Goal: Task Accomplishment & Management: Manage account settings

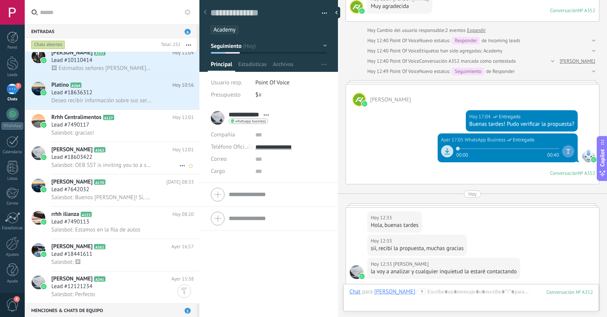
scroll to position [363, 0]
click at [108, 159] on div "Lead #18603422" at bounding box center [122, 157] width 142 height 8
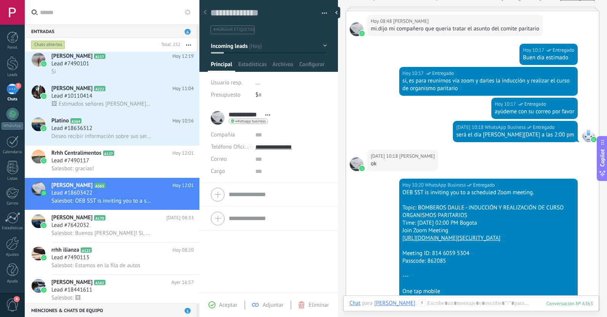
scroll to position [109, 0]
click at [137, 131] on div "Lead #18636312" at bounding box center [122, 129] width 142 height 8
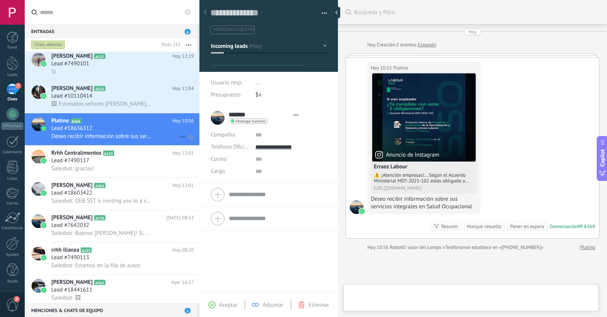
type textarea "**********"
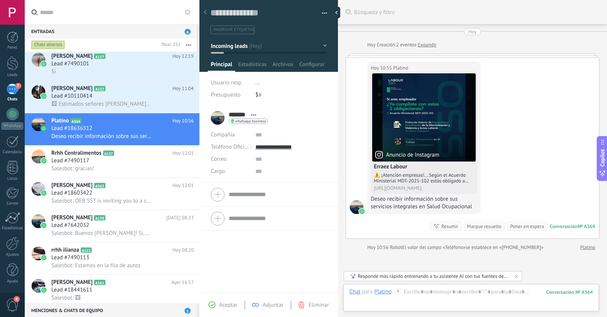
click at [222, 30] on span "#agregar etiquetas" at bounding box center [233, 29] width 41 height 5
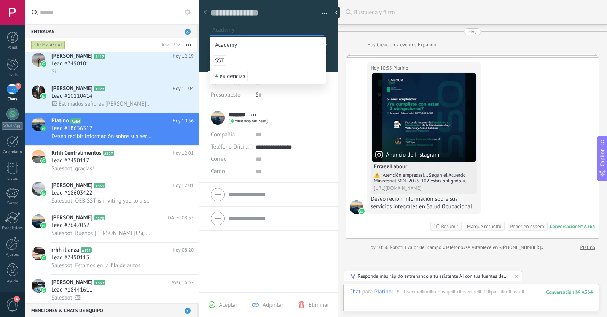
click at [325, 31] on div "Guardar y crear Imprimir Administrar etiquetas Exportar a excel" at bounding box center [268, 14] width 139 height 39
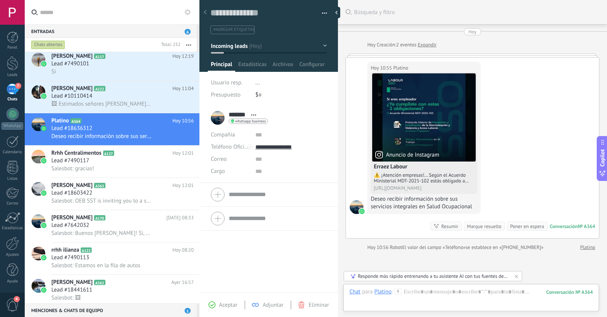
click at [243, 32] on span "#agregar etiquetas" at bounding box center [233, 29] width 41 height 5
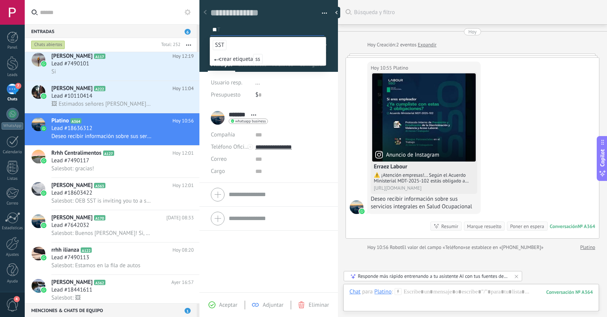
type input "*"
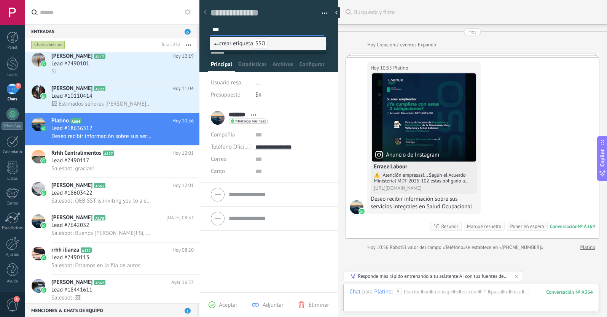
type input "***"
click at [245, 45] on span "crear etiqueta SSO" at bounding box center [241, 43] width 54 height 7
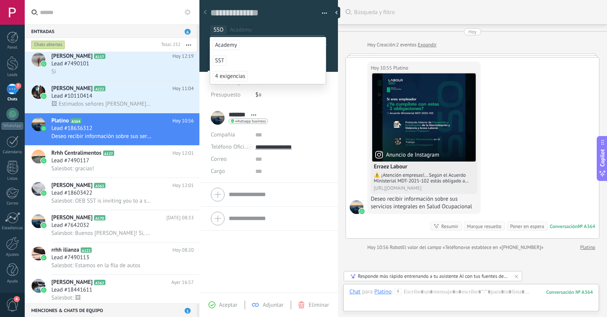
click at [331, 51] on div at bounding box center [268, 33] width 139 height 77
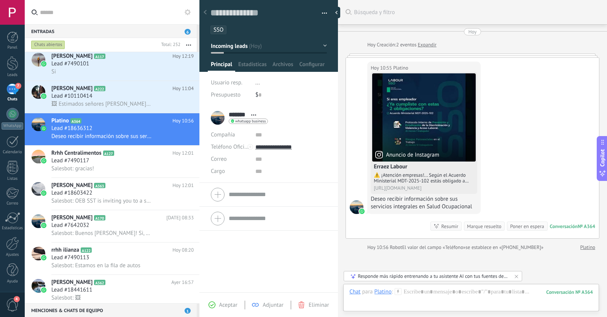
click at [228, 302] on span "Aceptar" at bounding box center [228, 305] width 18 height 7
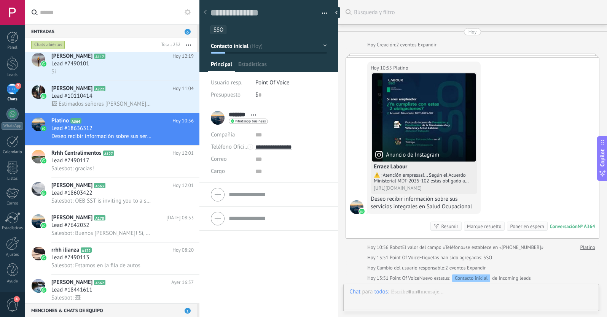
scroll to position [11, 0]
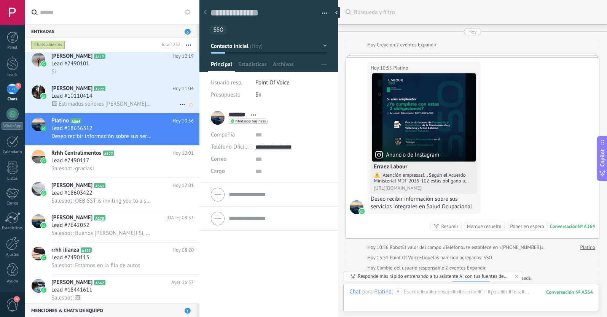
click at [118, 95] on div "Lead #10110414" at bounding box center [122, 96] width 142 height 8
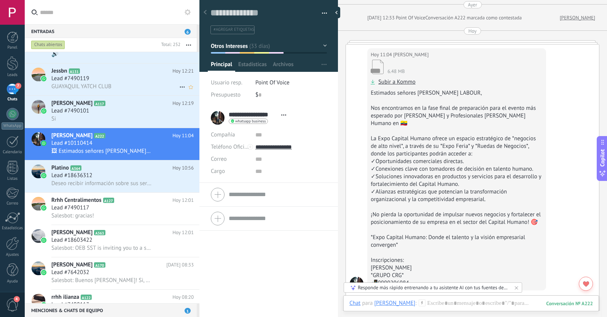
scroll to position [277, 0]
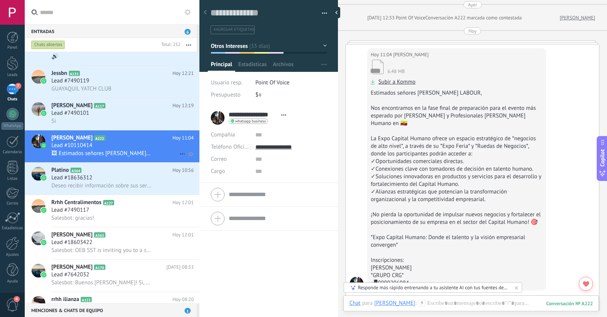
click at [178, 151] on icon at bounding box center [182, 153] width 9 height 9
click at [184, 158] on use at bounding box center [184, 157] width 5 height 3
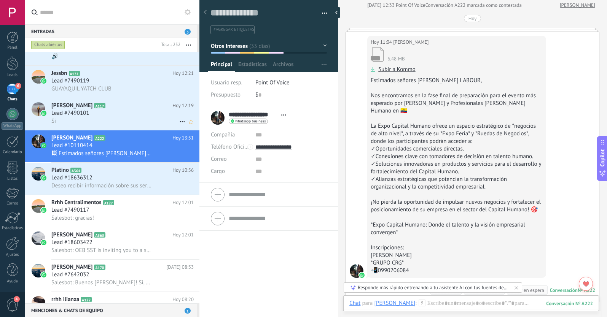
click at [130, 120] on div "Si" at bounding box center [122, 121] width 142 height 8
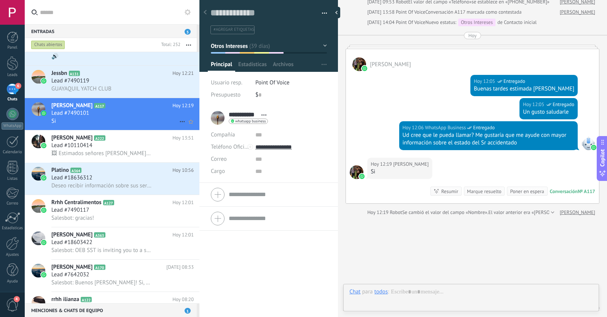
scroll to position [11, 0]
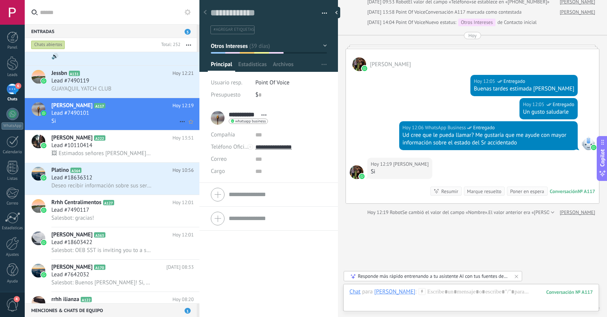
click at [178, 121] on icon at bounding box center [182, 121] width 9 height 9
click at [183, 127] on icon at bounding box center [184, 125] width 5 height 5
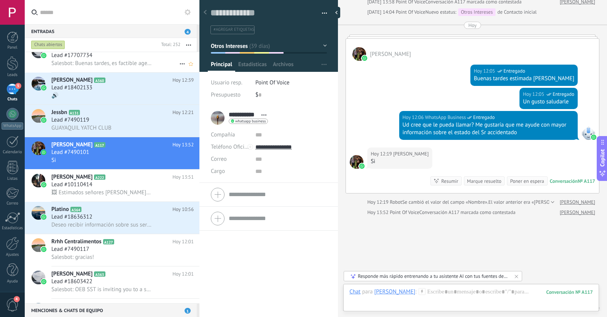
scroll to position [202, 0]
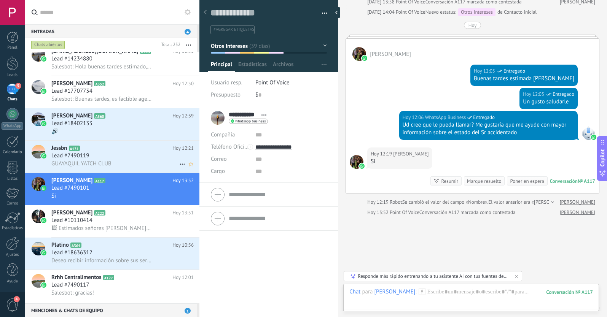
click at [121, 157] on div "Lead #7490119" at bounding box center [122, 156] width 142 height 8
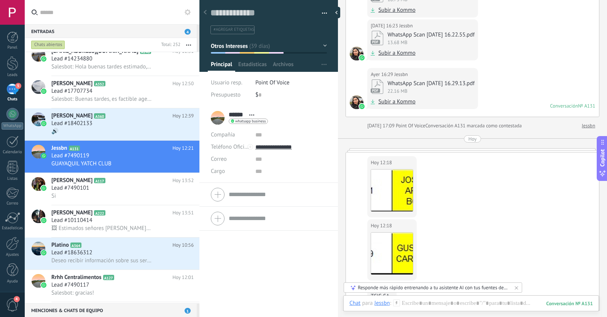
scroll to position [2385, 0]
click at [178, 164] on icon at bounding box center [182, 164] width 9 height 9
click at [184, 168] on use at bounding box center [184, 168] width 5 height 3
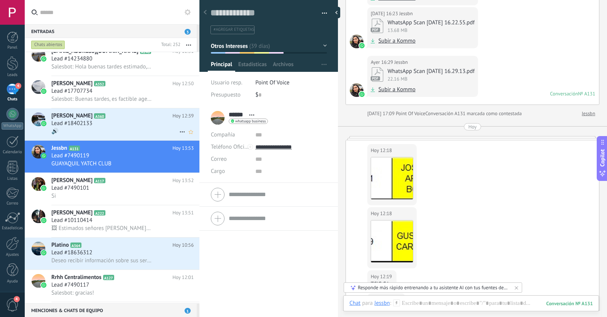
click at [128, 127] on div "🔊" at bounding box center [122, 131] width 142 height 8
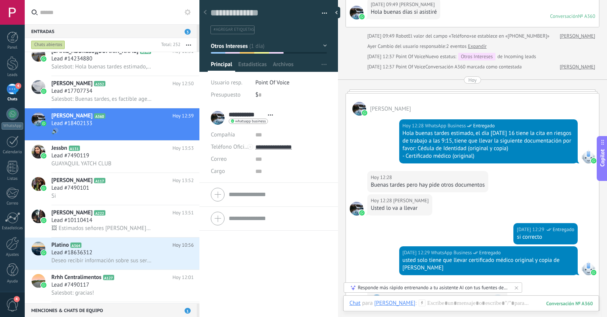
scroll to position [118, 0]
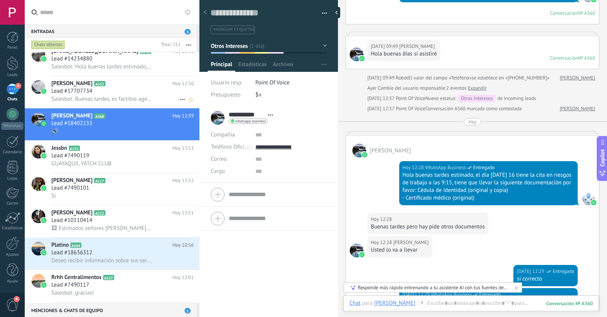
click at [141, 91] on div "Lead #17707734" at bounding box center [122, 91] width 142 height 8
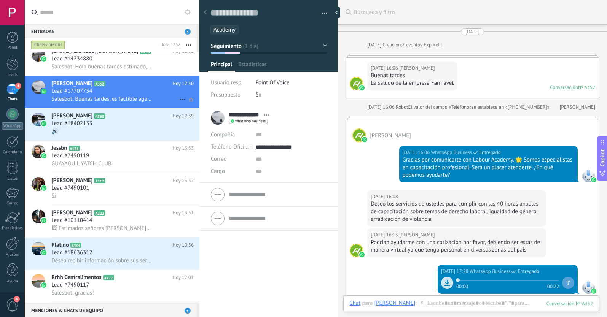
scroll to position [829, 0]
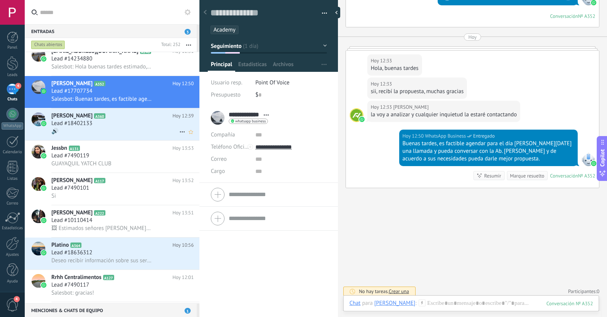
click at [178, 131] on icon at bounding box center [182, 131] width 9 height 9
click at [184, 135] on icon at bounding box center [184, 135] width 5 height 5
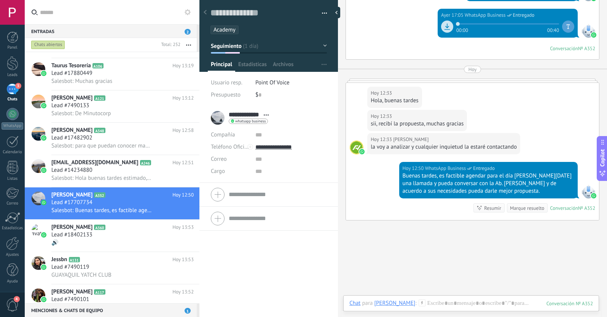
scroll to position [794, 0]
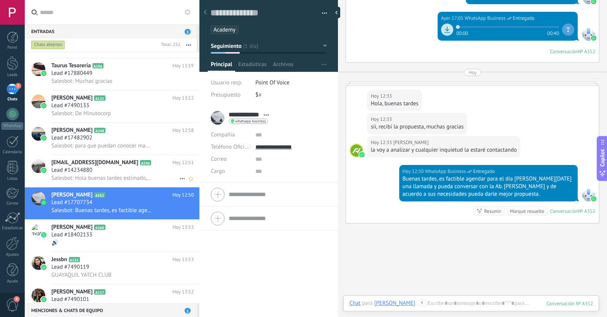
click at [146, 170] on div "Lead #14234880" at bounding box center [122, 171] width 142 height 8
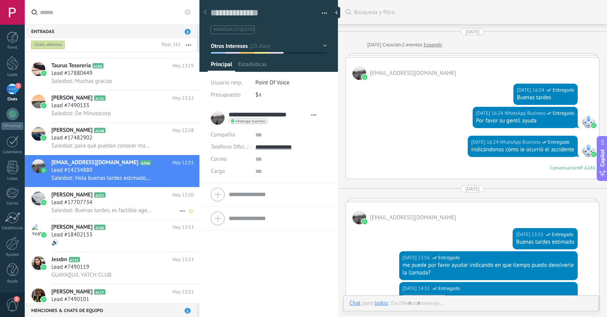
scroll to position [11, 0]
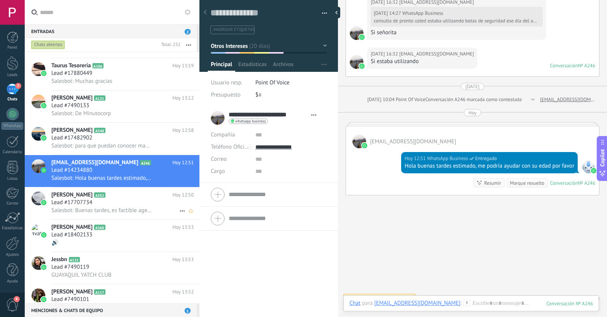
click at [145, 205] on div "Lead #17707734" at bounding box center [122, 203] width 142 height 8
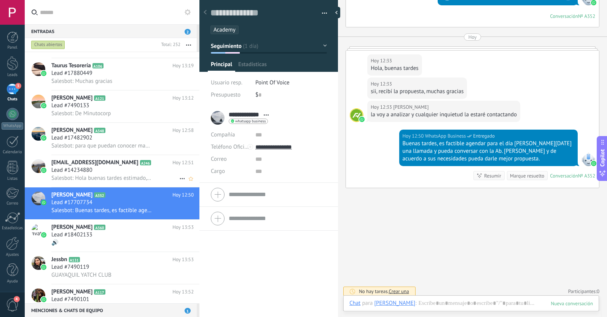
scroll to position [11, 0]
click at [146, 168] on div "Lead #14234880" at bounding box center [122, 171] width 142 height 8
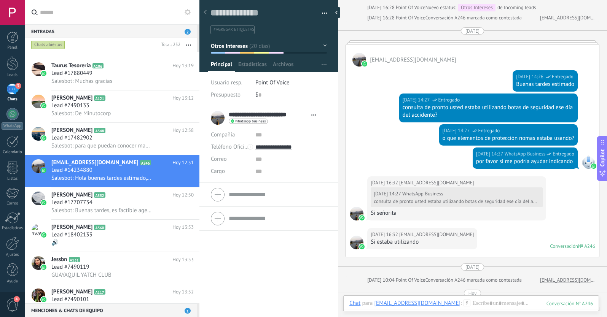
scroll to position [758, 0]
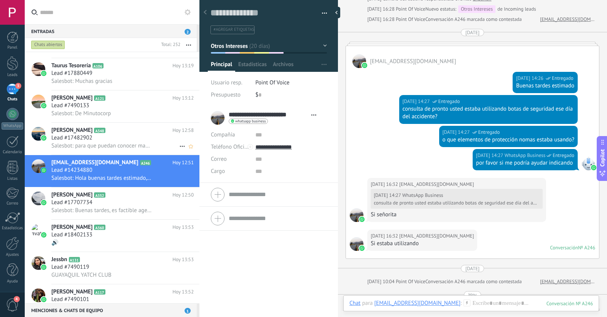
click at [133, 146] on span "Salesbot: para que puedan conocer mas de sus necesidades y ofertarle un plan ad…" at bounding box center [101, 145] width 100 height 7
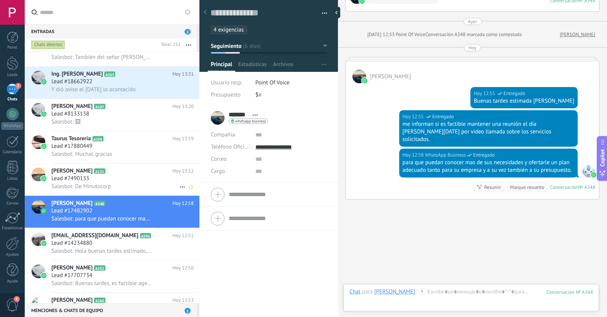
scroll to position [5, 0]
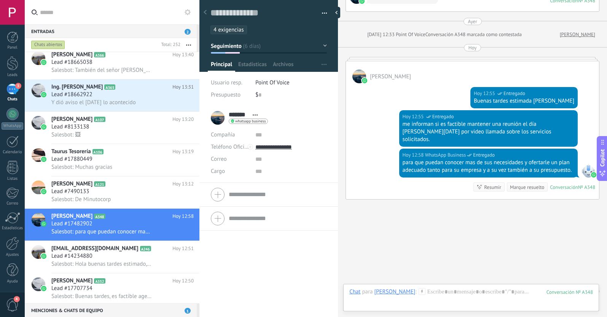
click at [245, 49] on button "Seguimiento" at bounding box center [269, 46] width 116 height 14
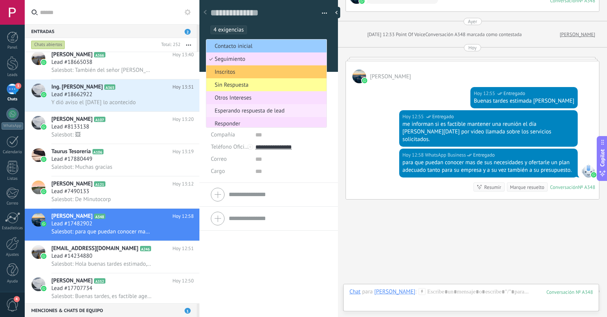
click at [248, 108] on span "Esperando respuesta de lead" at bounding box center [265, 110] width 118 height 7
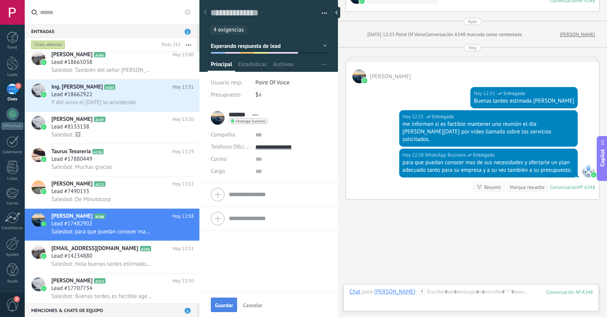
click at [231, 300] on button "Guardar" at bounding box center [224, 305] width 26 height 14
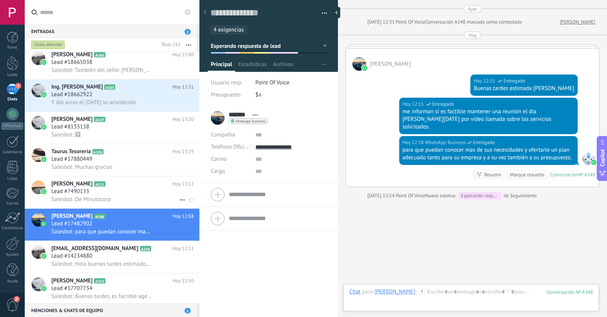
click at [109, 192] on div "Lead #7490133" at bounding box center [122, 192] width 142 height 8
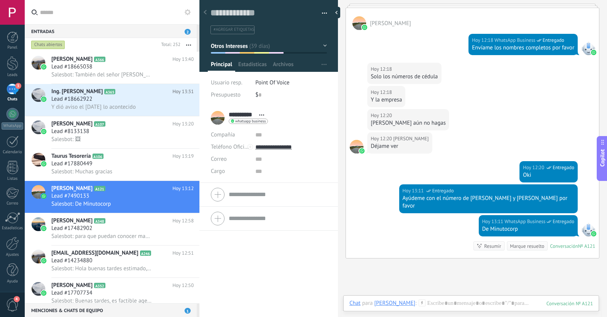
scroll to position [1555, 0]
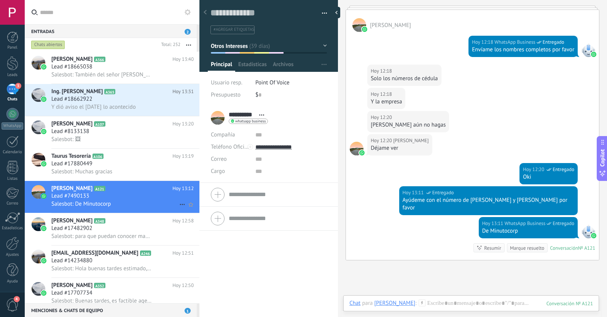
click at [179, 203] on icon at bounding box center [182, 204] width 9 height 9
click at [151, 167] on div at bounding box center [303, 158] width 607 height 317
click at [146, 165] on div "Lead #17880449" at bounding box center [122, 164] width 142 height 8
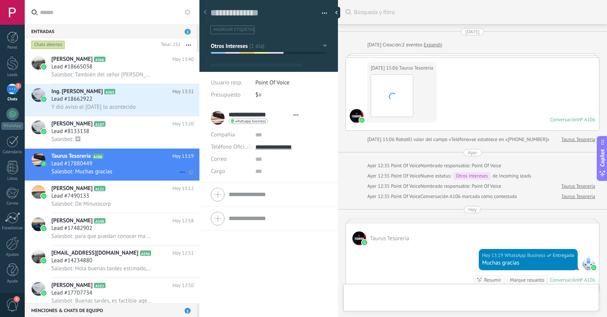
scroll to position [11, 0]
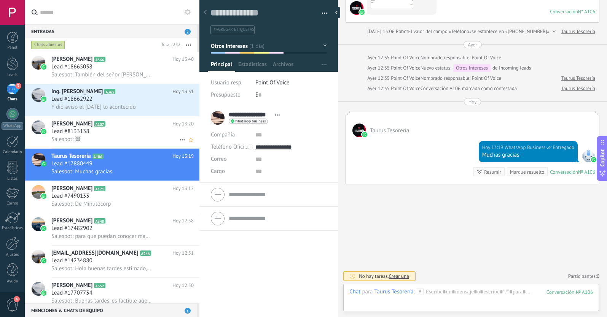
click at [128, 140] on div "Salesbot: 🖼" at bounding box center [122, 139] width 142 height 8
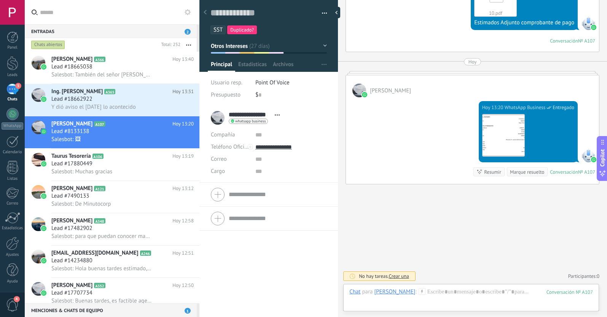
scroll to position [11, 0]
click at [502, 138] on img at bounding box center [503, 135] width 42 height 42
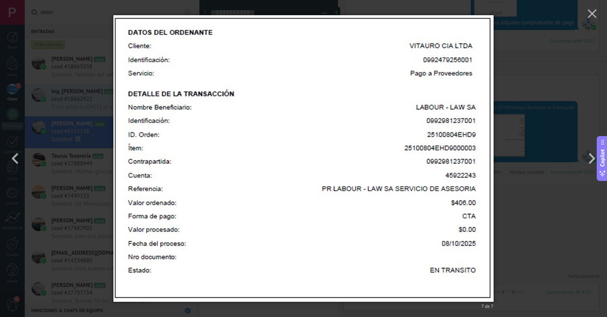
click at [524, 86] on div "7 de 7" at bounding box center [303, 158] width 607 height 317
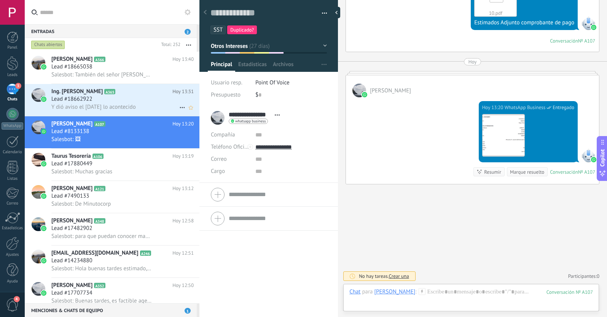
click at [136, 95] on h2 "Ing. [PERSON_NAME] A365" at bounding box center [111, 92] width 121 height 8
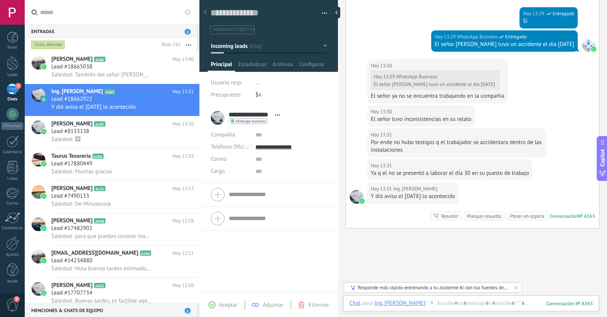
scroll to position [243, 0]
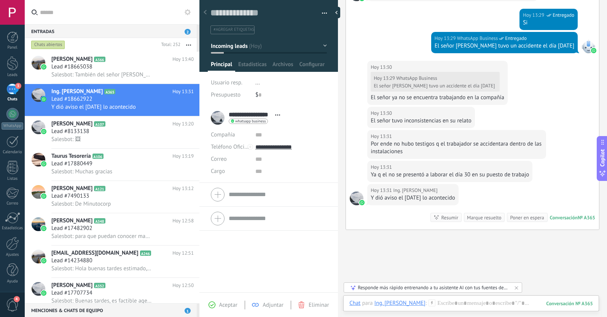
click at [258, 48] on button "Incoming leads" at bounding box center [269, 46] width 116 height 14
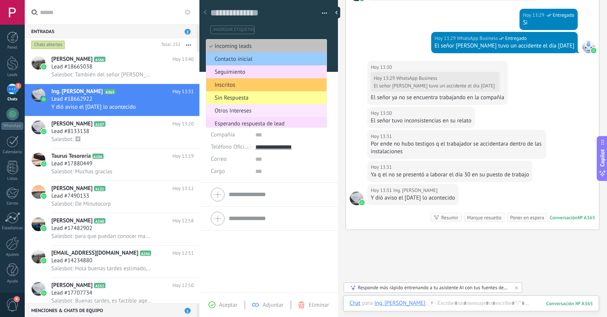
click at [256, 111] on span "Otros Intereses" at bounding box center [265, 110] width 118 height 7
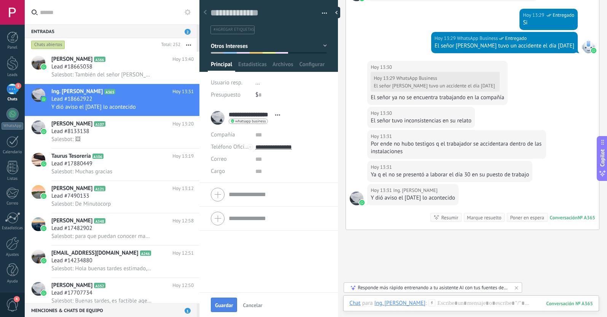
click at [228, 300] on button "Guardar" at bounding box center [224, 305] width 26 height 14
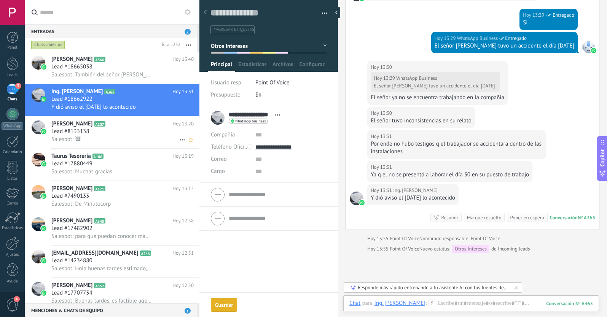
scroll to position [276, 0]
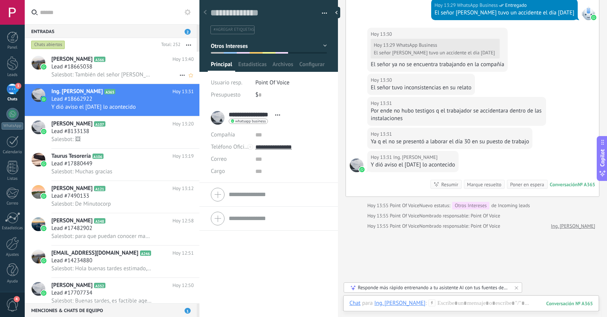
click at [104, 72] on span "Salesbot: También del señor [PERSON_NAME] [PERSON_NAME] por favor" at bounding box center [101, 74] width 100 height 7
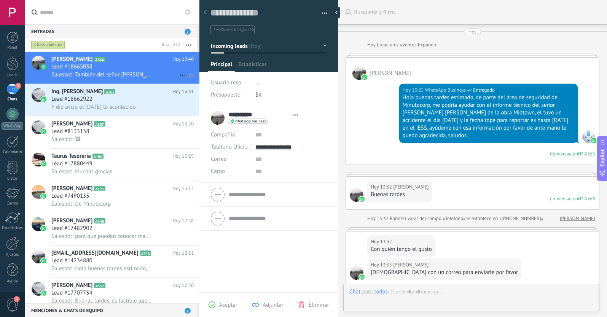
scroll to position [332, 0]
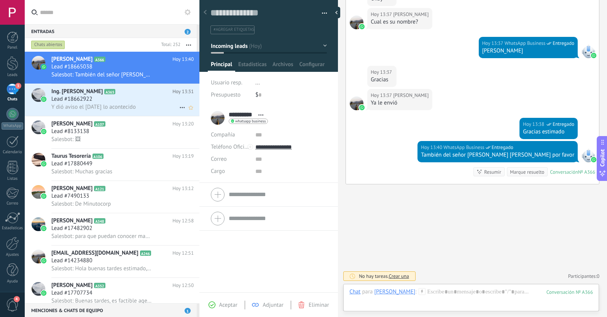
click at [179, 106] on icon at bounding box center [182, 107] width 9 height 9
click at [183, 113] on icon at bounding box center [184, 111] width 5 height 5
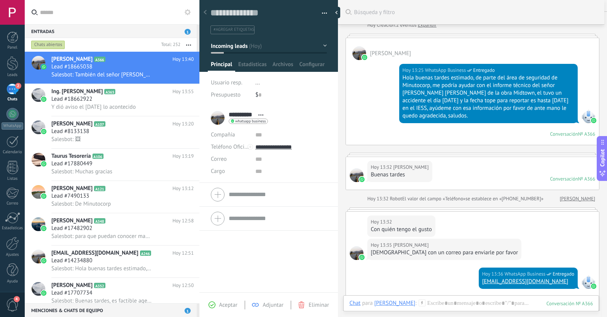
scroll to position [20, 0]
click at [297, 48] on button "Incoming leads" at bounding box center [269, 46] width 116 height 14
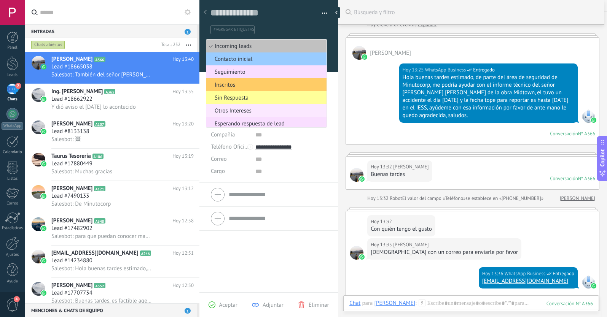
click at [264, 110] on span "Otros Intereses" at bounding box center [265, 110] width 118 height 7
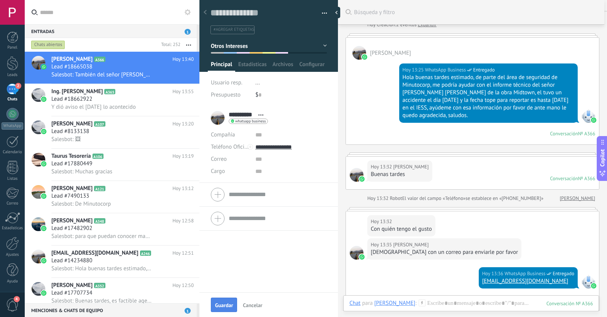
click at [221, 305] on span "Guardar" at bounding box center [224, 305] width 18 height 5
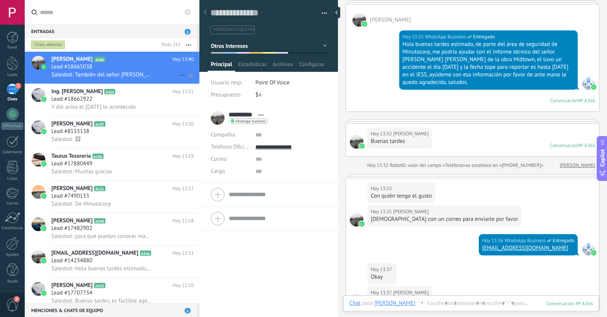
click at [178, 73] on icon at bounding box center [182, 75] width 9 height 9
click at [10, 68] on div at bounding box center [12, 63] width 11 height 14
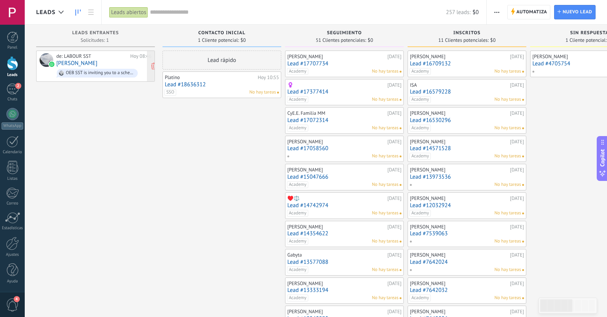
click at [72, 64] on link "[PERSON_NAME]" at bounding box center [76, 63] width 41 height 6
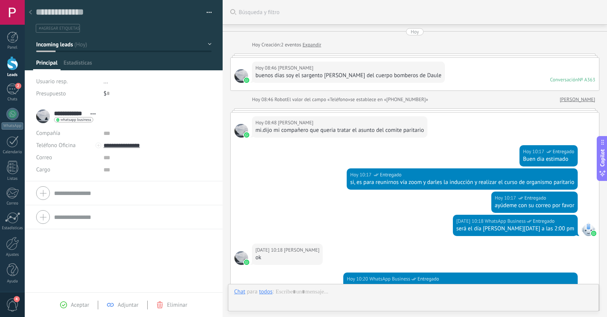
scroll to position [268, 0]
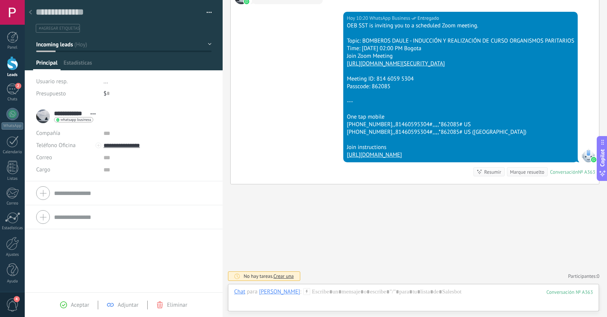
click at [77, 47] on button "Incoming leads" at bounding box center [123, 45] width 175 height 14
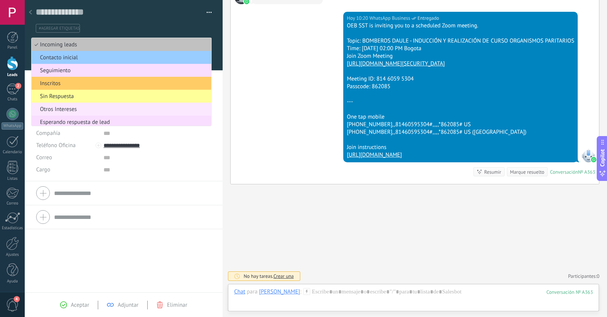
click at [75, 106] on span "Otros Intereses" at bounding box center [120, 109] width 177 height 7
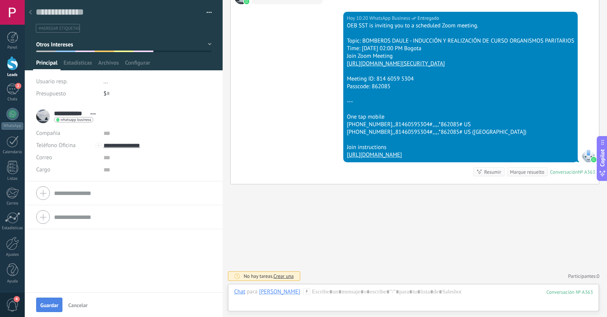
click at [53, 305] on span "Guardar" at bounding box center [49, 305] width 18 height 5
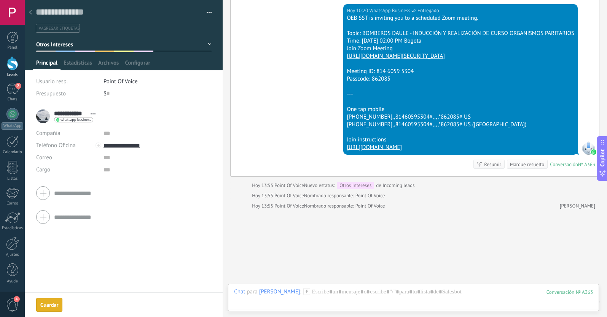
scroll to position [302, 0]
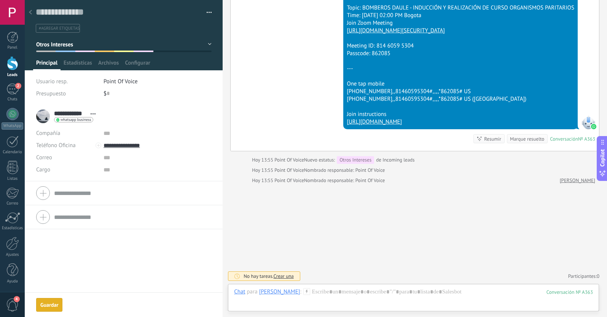
click at [31, 12] on use at bounding box center [30, 12] width 3 height 5
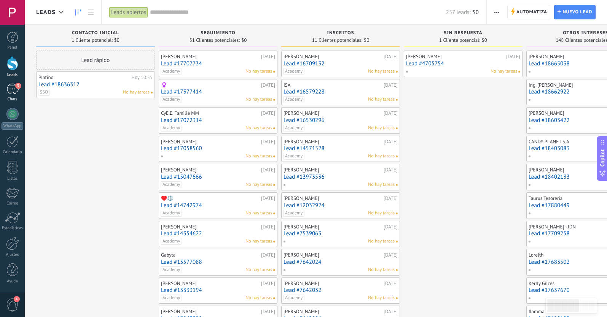
click at [8, 94] on div "3" at bounding box center [12, 89] width 12 height 11
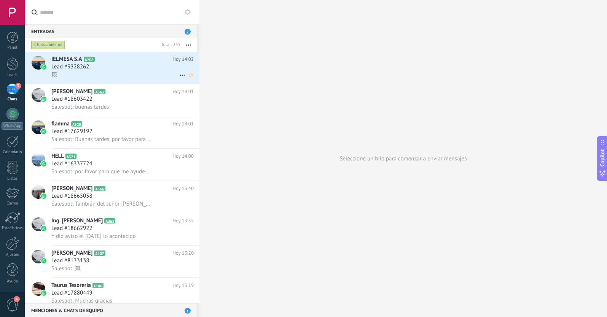
click at [87, 66] on span "Lead #9328262" at bounding box center [70, 67] width 38 height 8
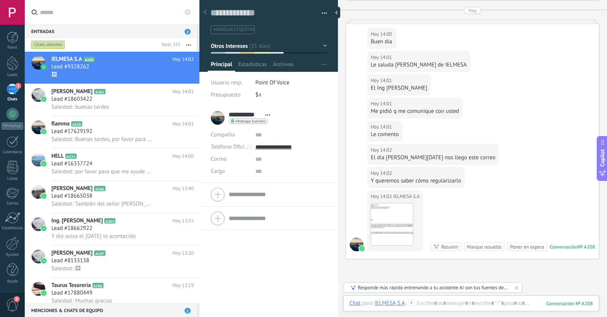
scroll to position [492, 0]
click at [391, 219] on img at bounding box center [392, 226] width 42 height 42
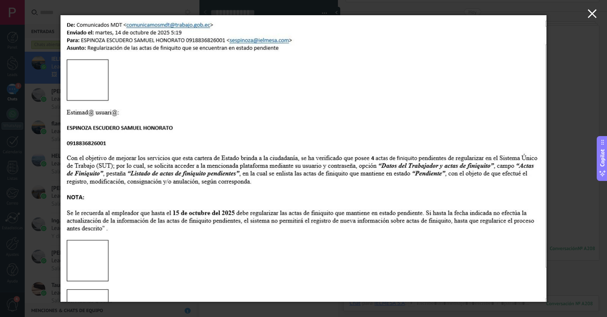
click at [592, 14] on use "button" at bounding box center [591, 13] width 9 height 9
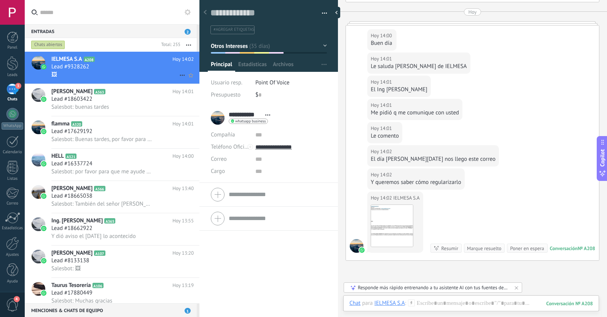
click at [181, 75] on icon at bounding box center [182, 75] width 9 height 9
click at [184, 81] on icon at bounding box center [184, 78] width 5 height 5
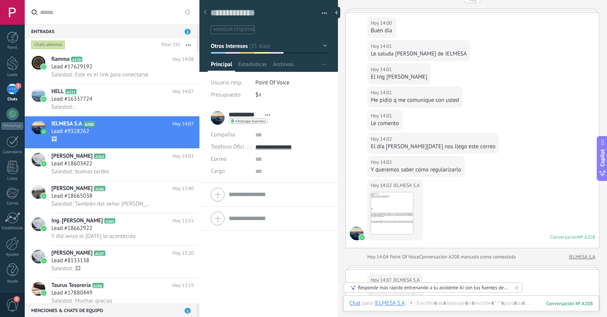
scroll to position [508, 0]
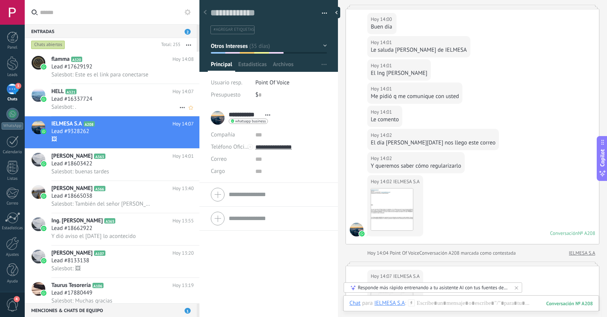
click at [139, 96] on div "Lead #16337724" at bounding box center [122, 99] width 142 height 8
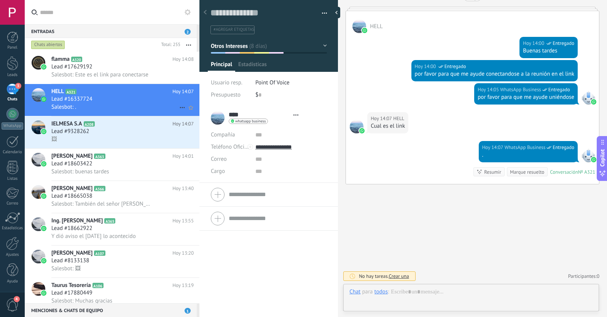
scroll to position [11, 0]
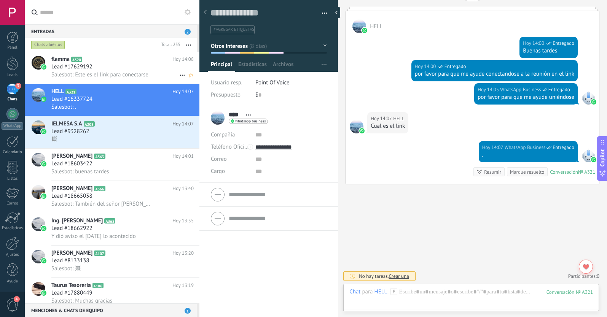
click at [134, 65] on div "Lead #17629192" at bounding box center [122, 67] width 142 height 8
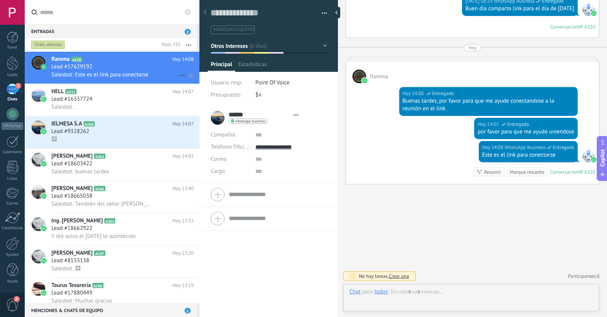
scroll to position [11, 0]
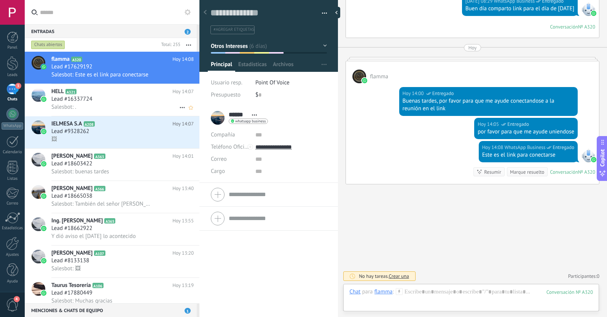
click at [118, 102] on div "Lead #16337724" at bounding box center [122, 99] width 142 height 8
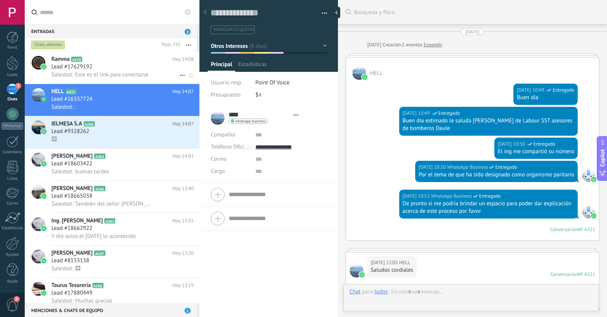
click at [105, 65] on div "Lead #17629192" at bounding box center [122, 67] width 142 height 8
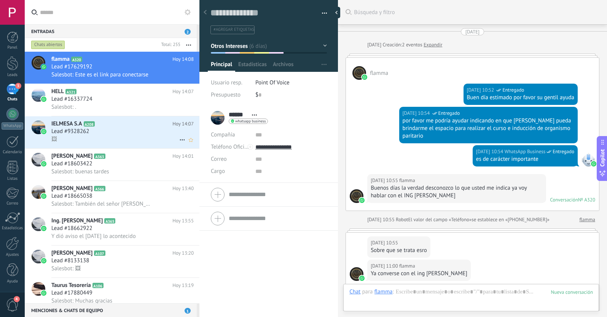
click at [129, 122] on h2 "IELMESA S.A A208" at bounding box center [111, 124] width 121 height 8
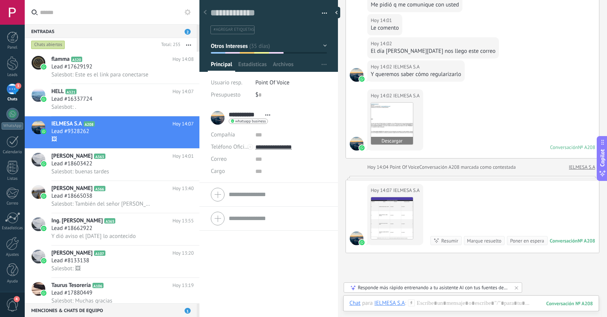
scroll to position [594, 0]
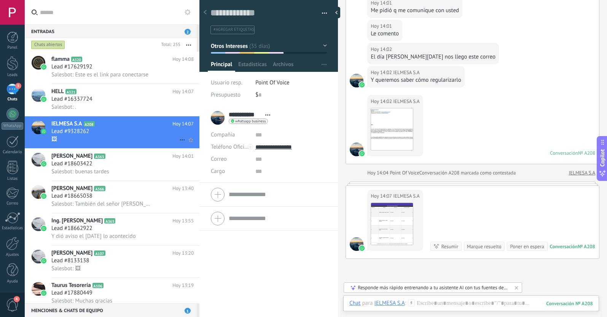
click at [178, 141] on icon at bounding box center [182, 139] width 9 height 9
click at [184, 143] on use at bounding box center [184, 143] width 5 height 3
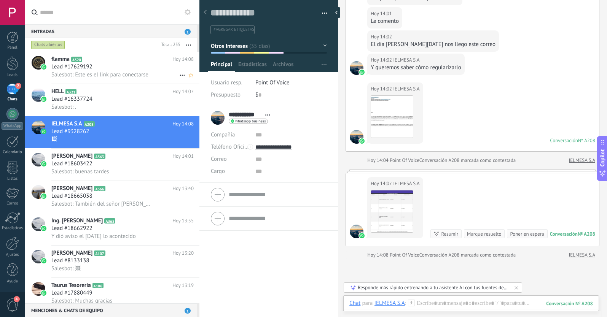
click at [135, 73] on span "Salesbot: Este es el link para conectarse" at bounding box center [99, 74] width 97 height 7
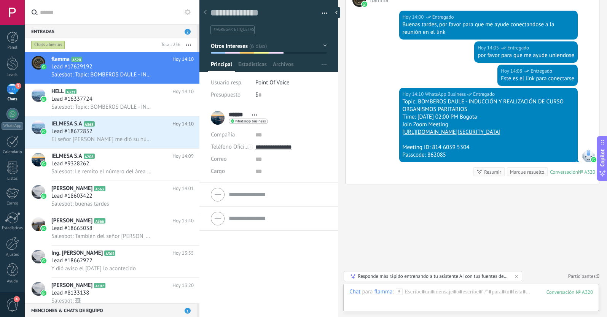
scroll to position [999, 0]
click at [178, 74] on icon at bounding box center [182, 75] width 9 height 9
click at [143, 128] on div at bounding box center [303, 158] width 607 height 317
click at [148, 131] on div "Lead #18672852" at bounding box center [122, 132] width 142 height 8
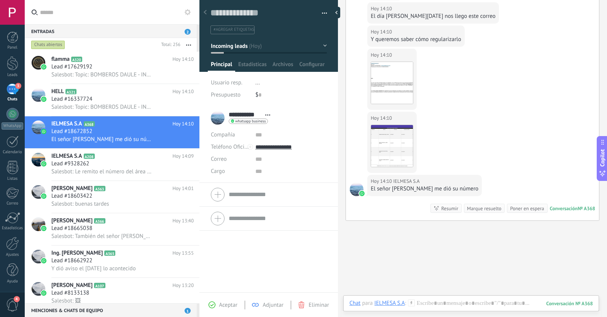
scroll to position [182, 0]
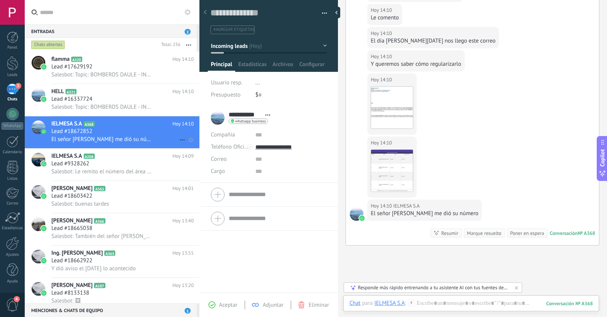
click at [178, 139] on icon at bounding box center [182, 139] width 9 height 9
click at [187, 143] on icon at bounding box center [184, 143] width 5 height 5
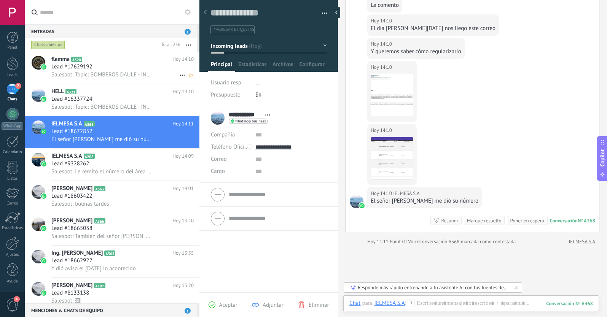
click at [144, 66] on div "Lead #17629192" at bounding box center [122, 67] width 142 height 8
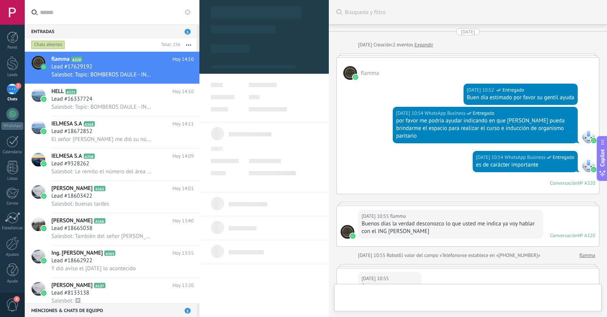
scroll to position [1028, 0]
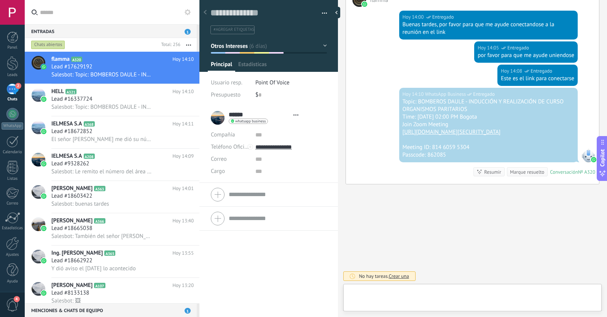
type textarea "**********"
